Goal: Information Seeking & Learning: Understand process/instructions

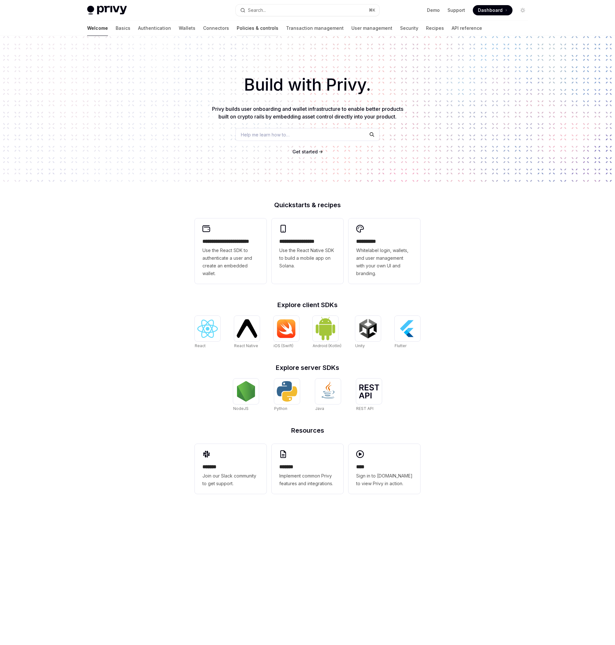
click at [237, 28] on link "Policies & controls" at bounding box center [258, 27] width 42 height 15
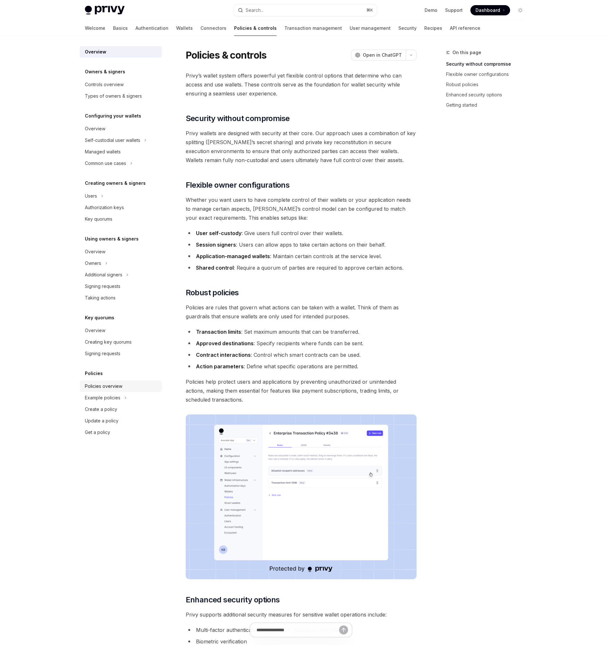
click at [113, 382] on div "Policies overview" at bounding box center [103, 386] width 37 height 8
type textarea "*"
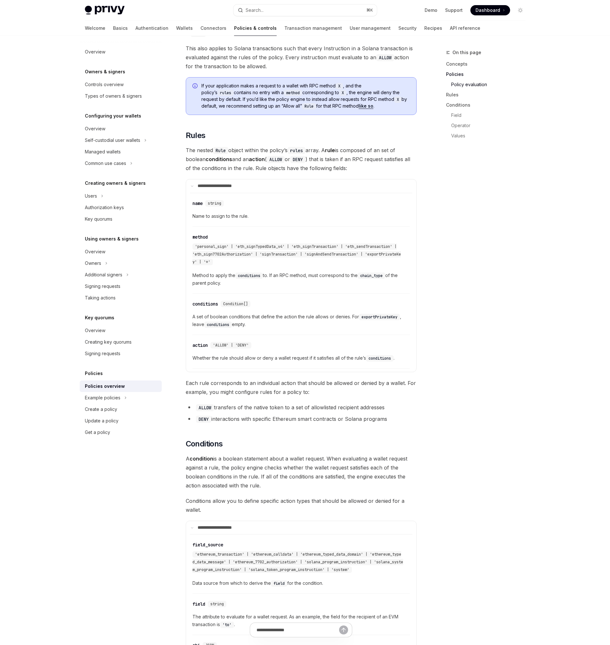
scroll to position [896, 0]
click at [309, 270] on span "Method to apply the conditions to. If an RPC method, must correspond to the cha…" at bounding box center [300, 277] width 217 height 15
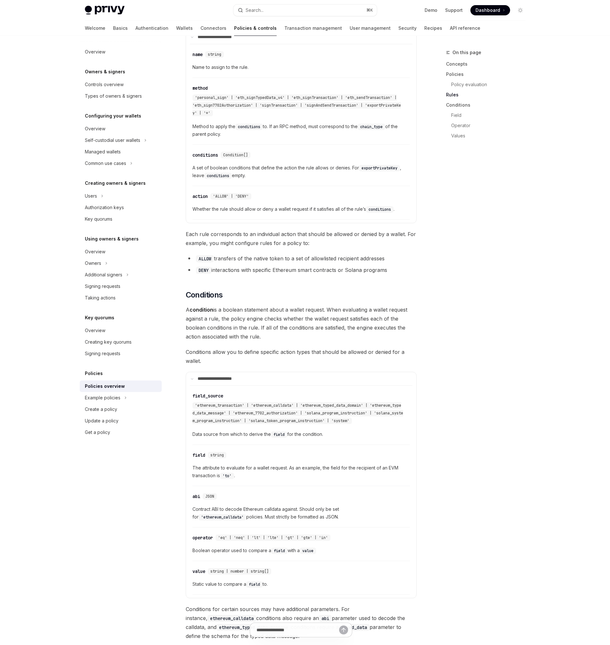
scroll to position [1051, 0]
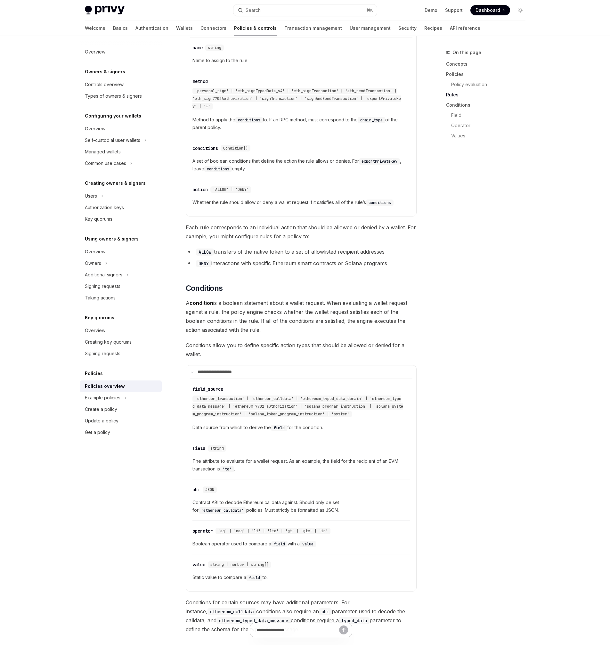
click at [309, 260] on div "Privy’s policy engine allows your application to restrict the actions that can …" at bounding box center [301, 28] width 231 height 1997
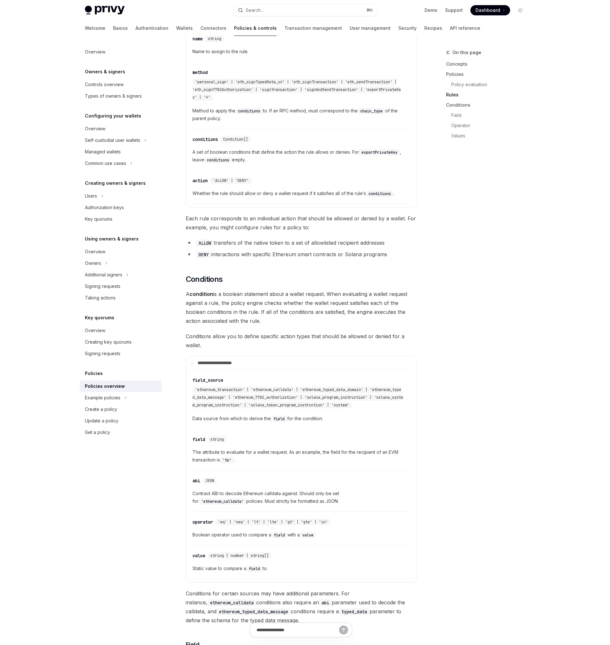
click at [308, 245] on div "Privy’s policy engine allows your application to restrict the actions that can …" at bounding box center [301, 19] width 231 height 1997
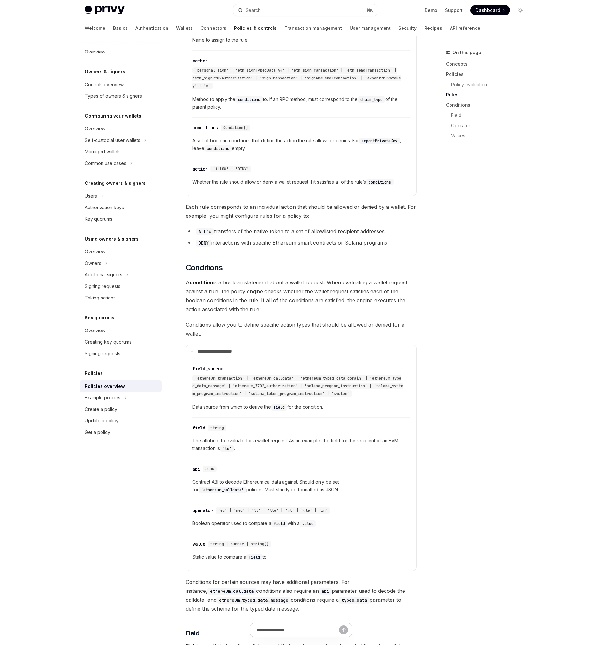
click at [308, 263] on h2 "​ Conditions" at bounding box center [301, 268] width 231 height 10
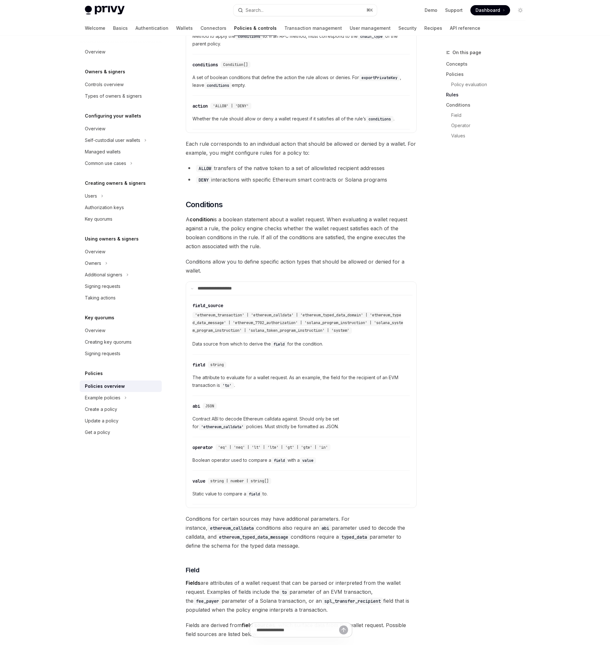
scroll to position [1182, 0]
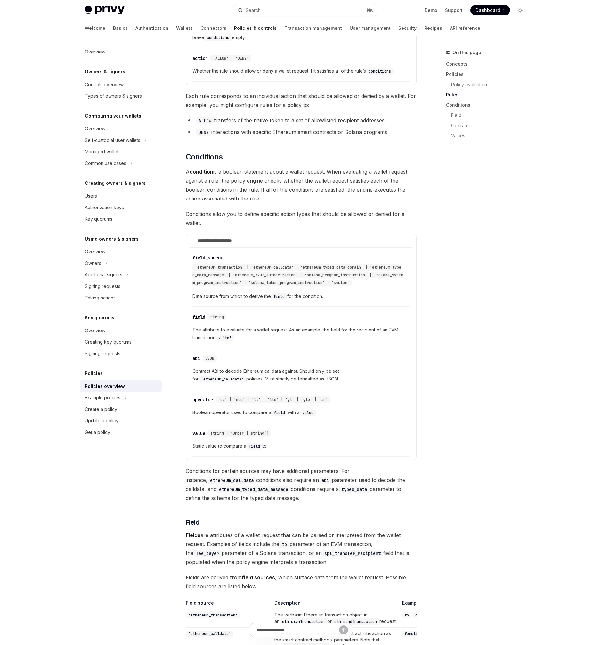
click at [308, 255] on div "​ field_source 'ethereum_transaction' | 'ethereum_calldata' | 'ethereum_typed_d…" at bounding box center [297, 271] width 211 height 32
click at [289, 326] on span "The attribute to evaluate for a wallet request. As an example, the field for th…" at bounding box center [300, 333] width 217 height 15
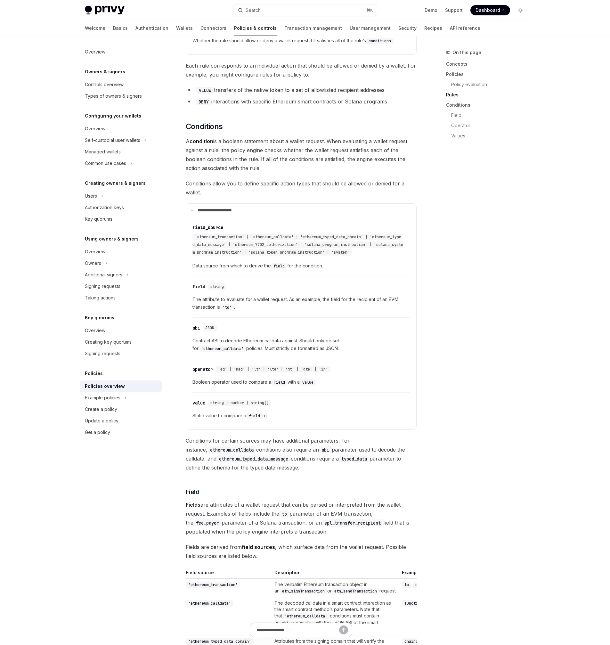
scroll to position [1246, 0]
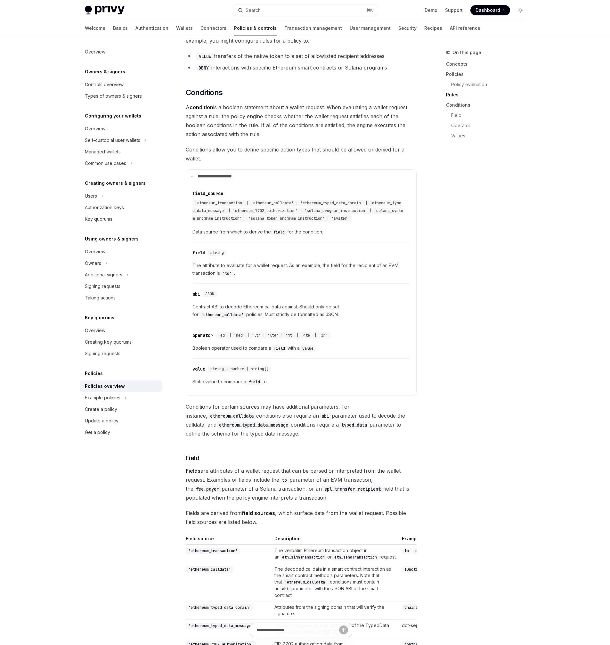
click at [326, 368] on div "​ value string | number | string[] Static value to compare a field to." at bounding box center [300, 377] width 217 height 30
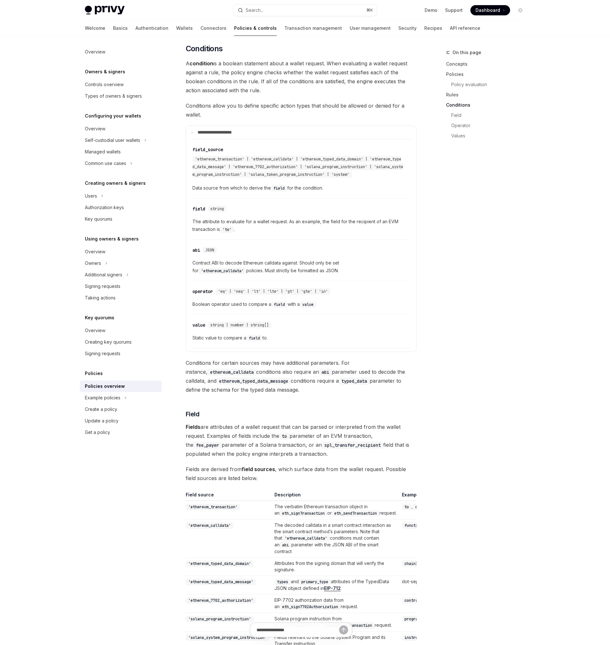
click at [311, 364] on span "Conditions for certain sources may have additional parameters. For instance, et…" at bounding box center [301, 376] width 231 height 36
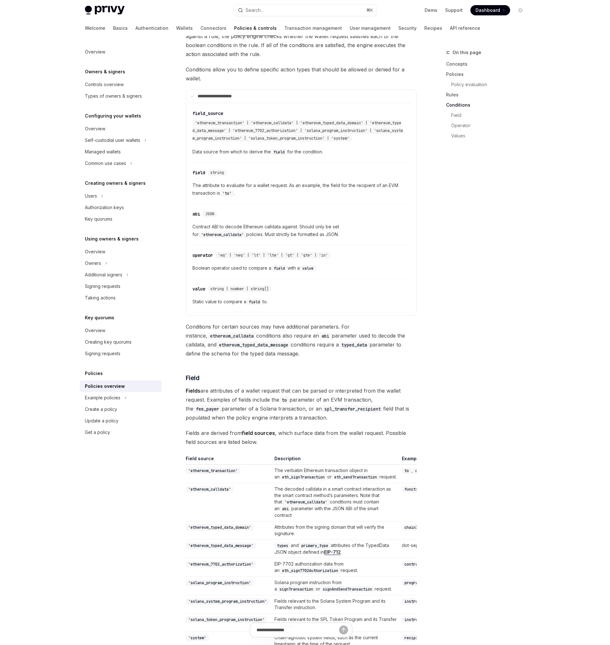
scroll to position [1352, 0]
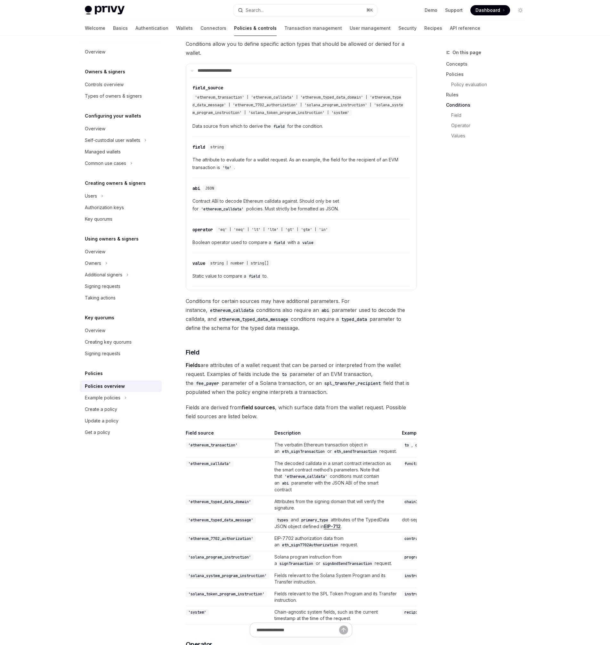
click at [322, 380] on code "spl_transfer_recipient" at bounding box center [352, 383] width 61 height 7
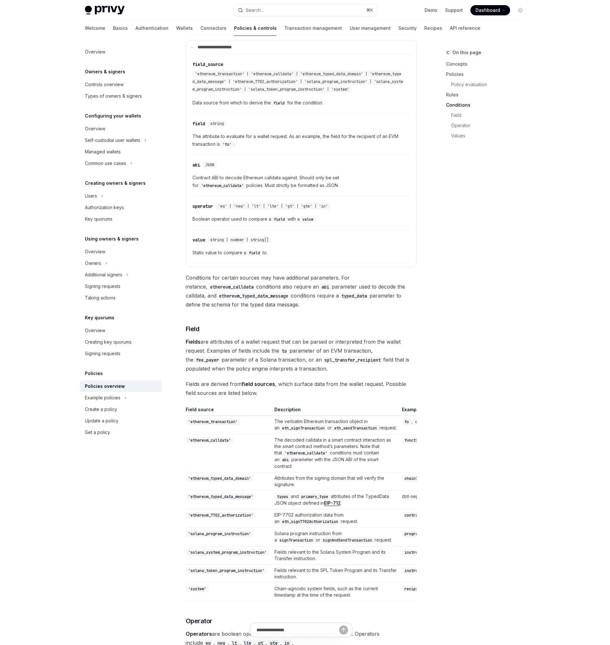
scroll to position [1383, 0]
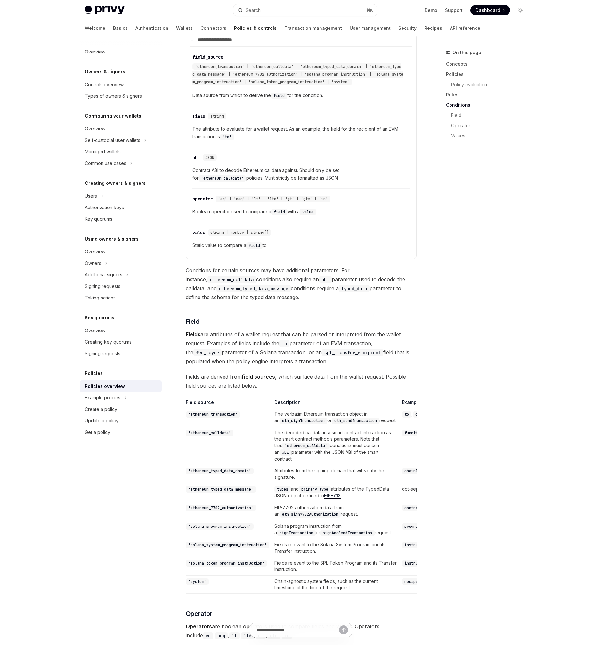
click at [329, 340] on span "Fields are attributes of a wallet request that can be parsed or interpreted fro…" at bounding box center [301, 348] width 231 height 36
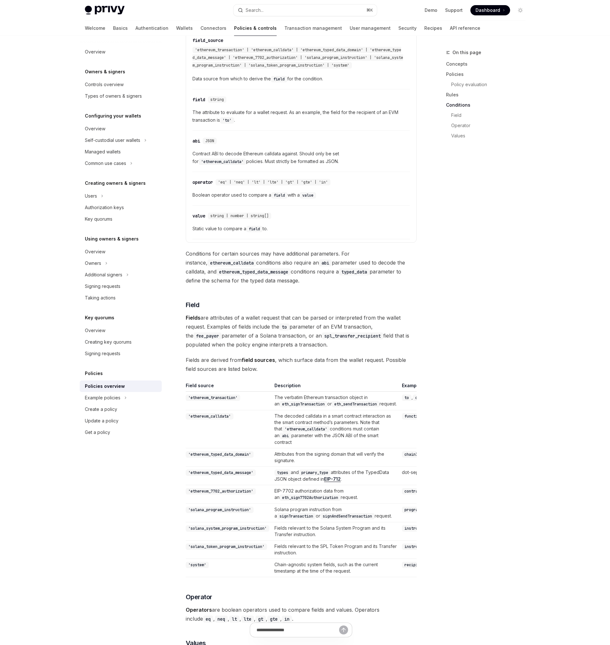
scroll to position [1400, 0]
click at [329, 355] on span "Fields are derived from field sources , which surface data from the wallet requ…" at bounding box center [301, 364] width 231 height 18
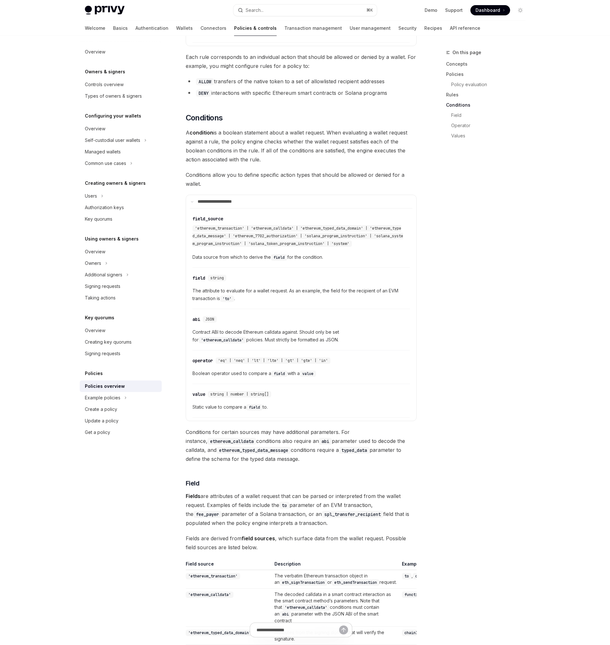
scroll to position [1600, 0]
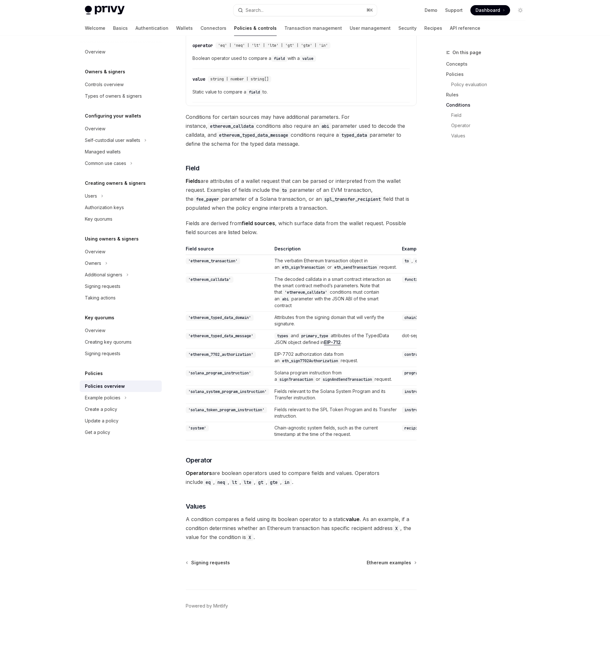
click at [327, 423] on td "Chain-agnostic system fields, such as the current timestamp at the time of the …" at bounding box center [335, 431] width 127 height 18
click at [399, 426] on td "recipient" at bounding box center [508, 431] width 219 height 18
click at [402, 425] on code "recipient" at bounding box center [414, 428] width 25 height 6
click at [233, 422] on td "'system'" at bounding box center [229, 431] width 86 height 18
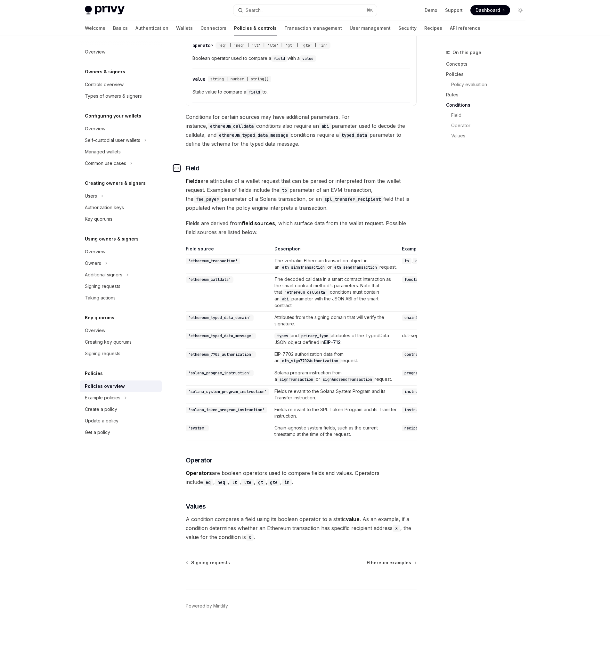
click at [178, 164] on div "Navigate to header" at bounding box center [177, 168] width 8 height 8
drag, startPoint x: 278, startPoint y: 422, endPoint x: 317, endPoint y: 434, distance: 41.1
click at [317, 434] on td "Chain-agnostic system fields, such as the current timestamp at the time of the …" at bounding box center [335, 431] width 127 height 18
copy td "Chain-agnostic system fields, such as the current timestamp at the time of the …"
drag, startPoint x: 277, startPoint y: 350, endPoint x: 303, endPoint y: 359, distance: 27.9
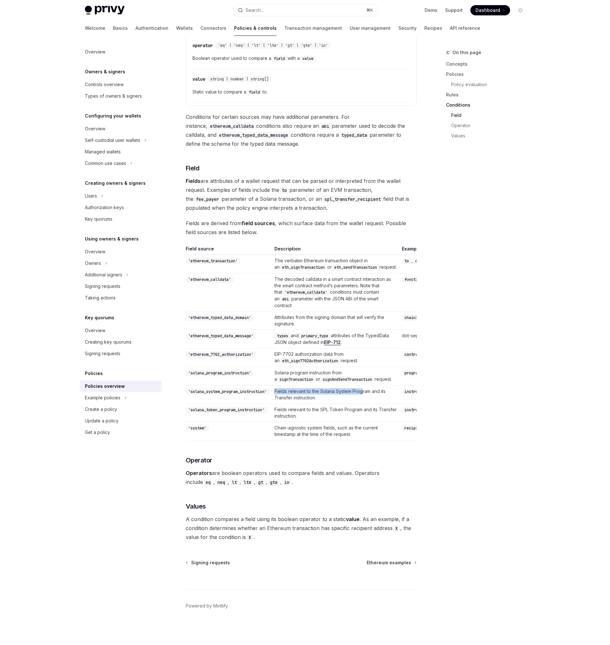
click at [303, 386] on td "Fields relevant to the Solana System Program and its Transfer instruction." at bounding box center [335, 395] width 127 height 18
drag, startPoint x: 277, startPoint y: 422, endPoint x: 338, endPoint y: 420, distance: 61.2
click at [338, 422] on td "Chain-agnostic system fields, such as the current timestamp at the time of the …" at bounding box center [335, 431] width 127 height 18
copy td "Chain-agnostic system fields"
